Goal: Information Seeking & Learning: Learn about a topic

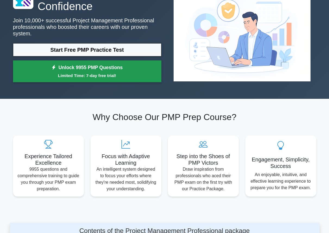
scroll to position [54, 0]
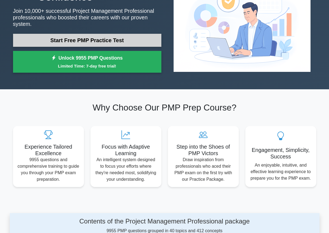
click at [72, 38] on link "Start Free PMP Practice Test" at bounding box center [87, 40] width 148 height 13
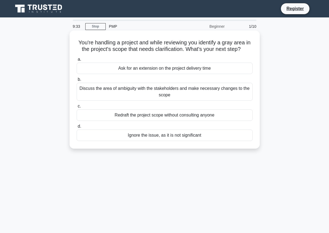
click at [141, 68] on div "Ask for an extension on the project delivery time" at bounding box center [165, 68] width 176 height 11
click at [77, 61] on input "a. Ask for an extension on the project delivery time" at bounding box center [77, 60] width 0 height 4
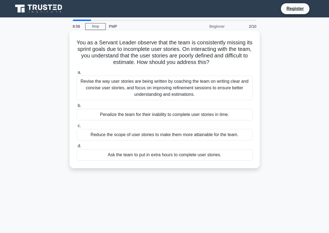
click at [117, 133] on div "Reduce the scope of user stories to make them more attainable for the team." at bounding box center [165, 134] width 176 height 11
click at [77, 127] on input "c. Reduce the scope of user stories to make them more attainable for the team." at bounding box center [77, 126] width 0 height 4
